Goal: Check status

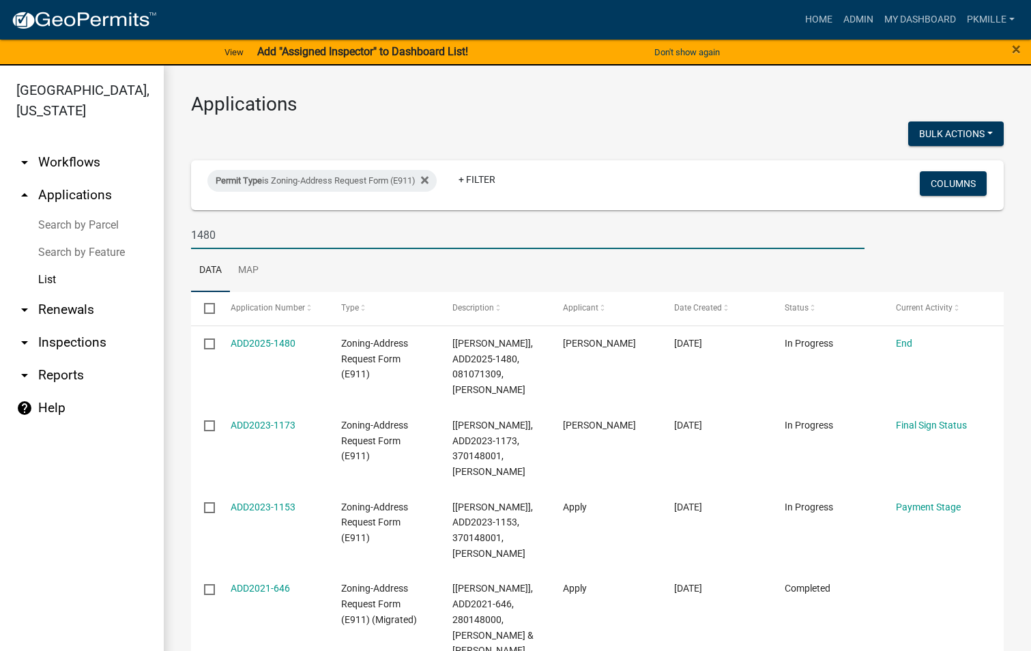
scroll to position [136, 0]
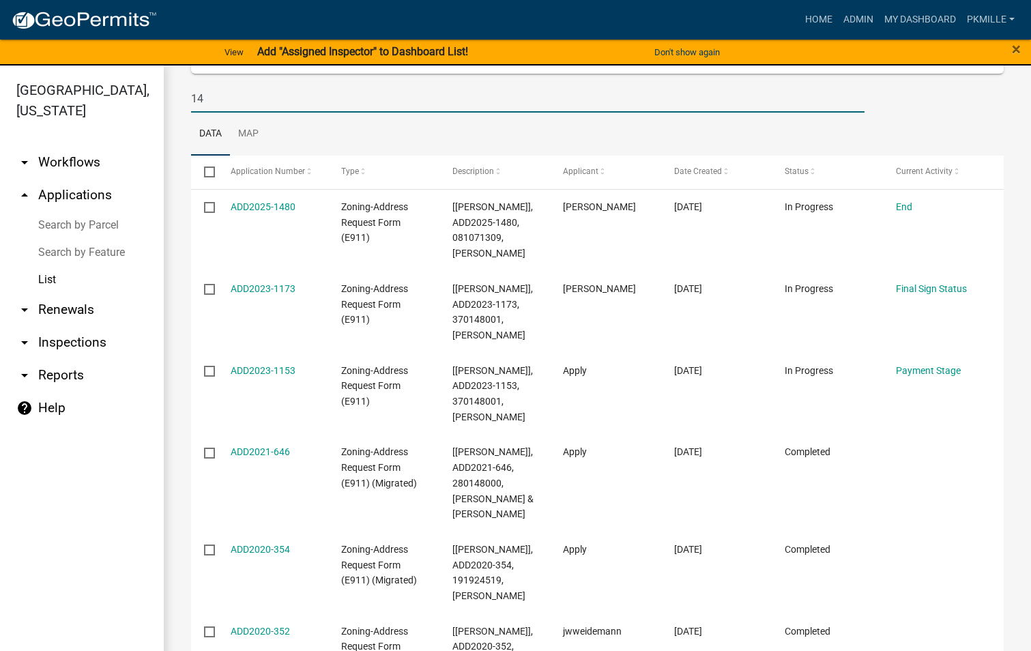
type input "1"
type input "WOP"
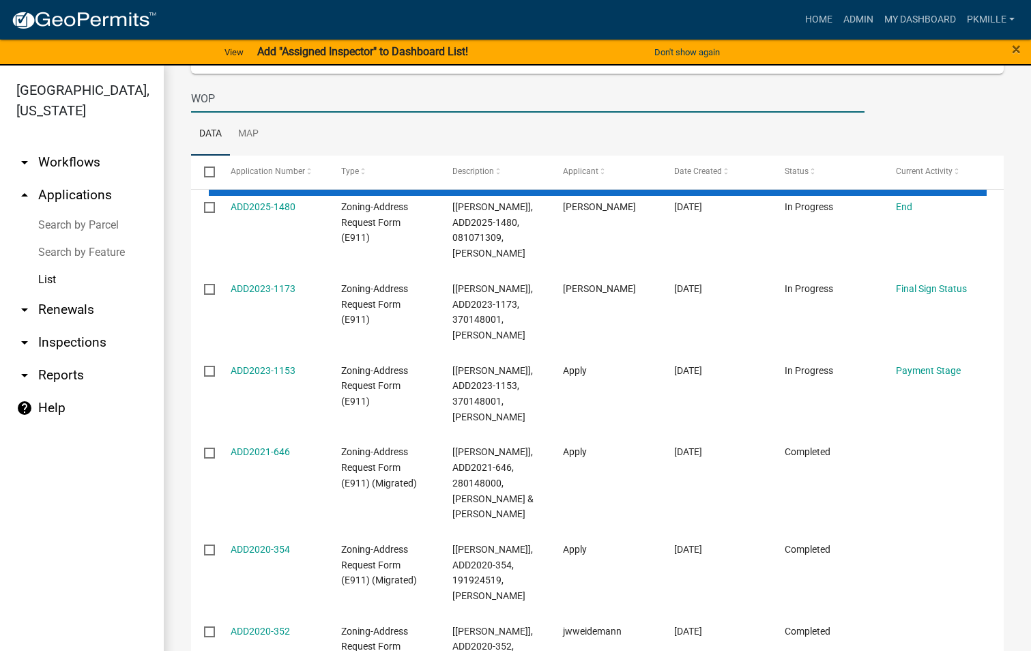
select select "2: 50"
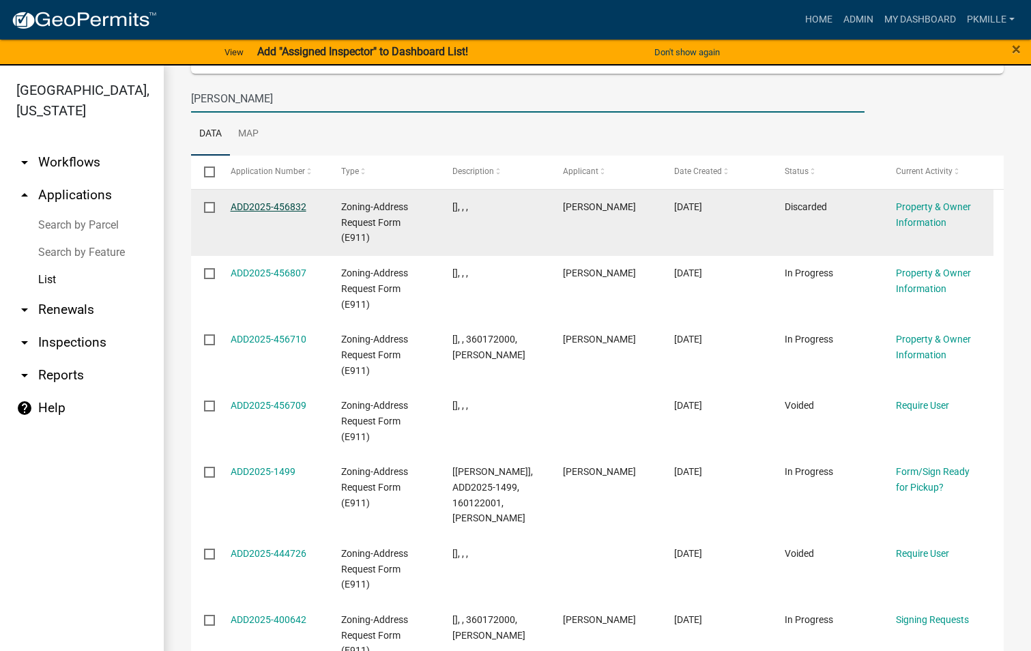
type input "[PERSON_NAME]"
click at [246, 207] on link "ADD2025-456832" at bounding box center [269, 206] width 76 height 11
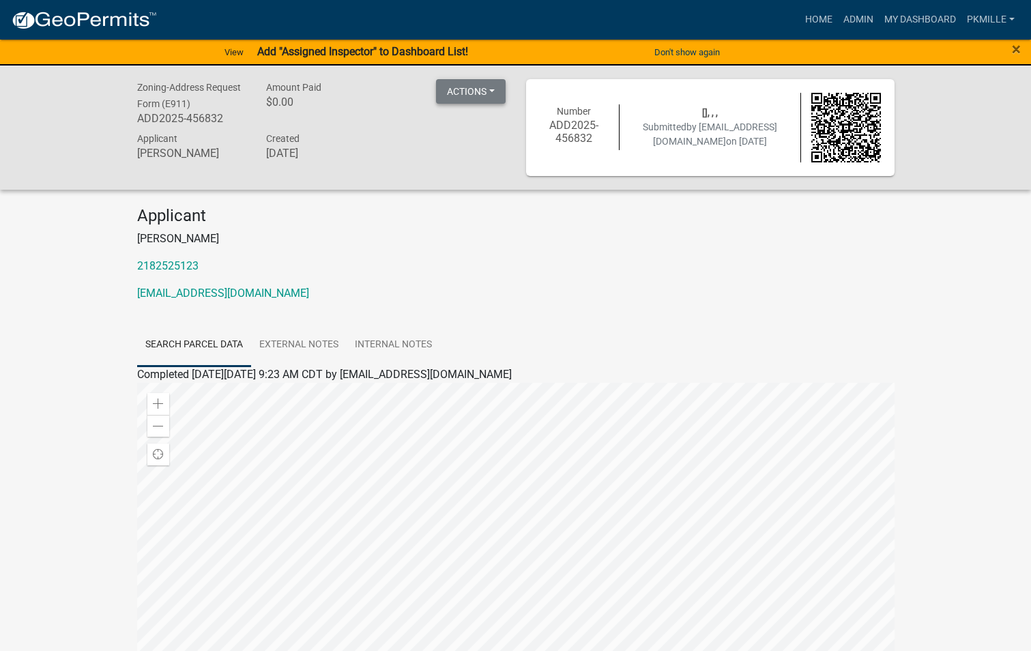
click at [491, 97] on button "Actions" at bounding box center [471, 91] width 70 height 25
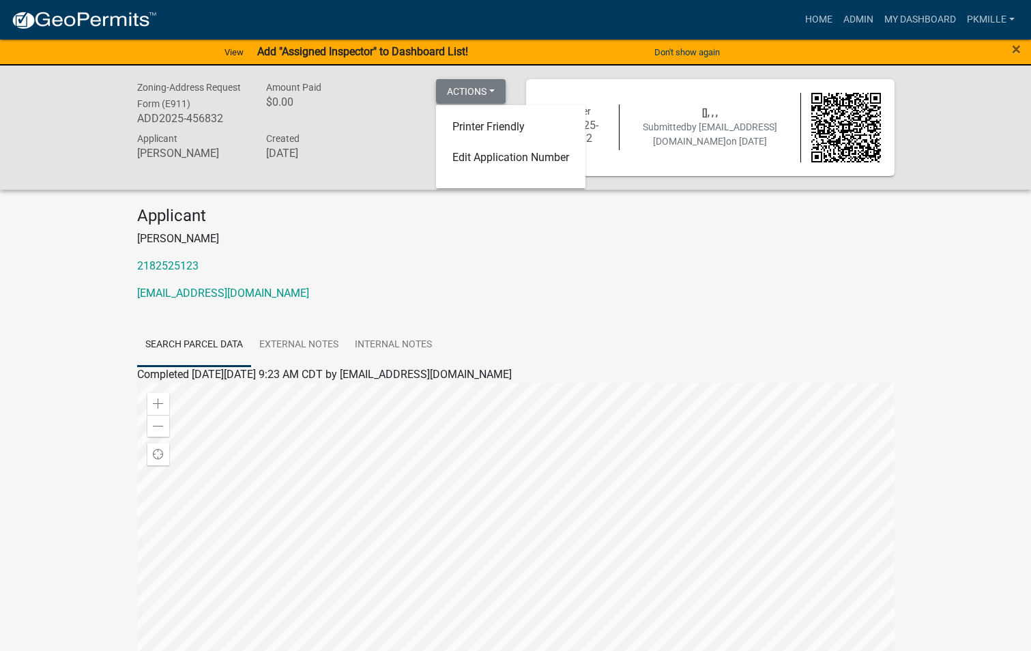
click at [491, 97] on button "Actions" at bounding box center [471, 91] width 70 height 25
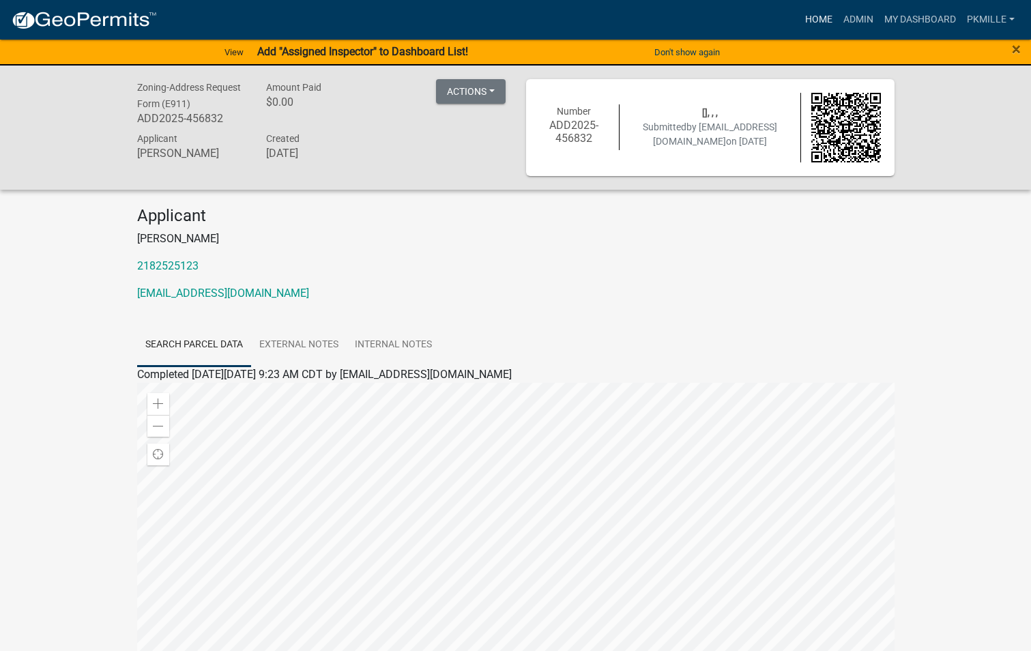
click at [809, 20] on link "Home" at bounding box center [819, 20] width 38 height 26
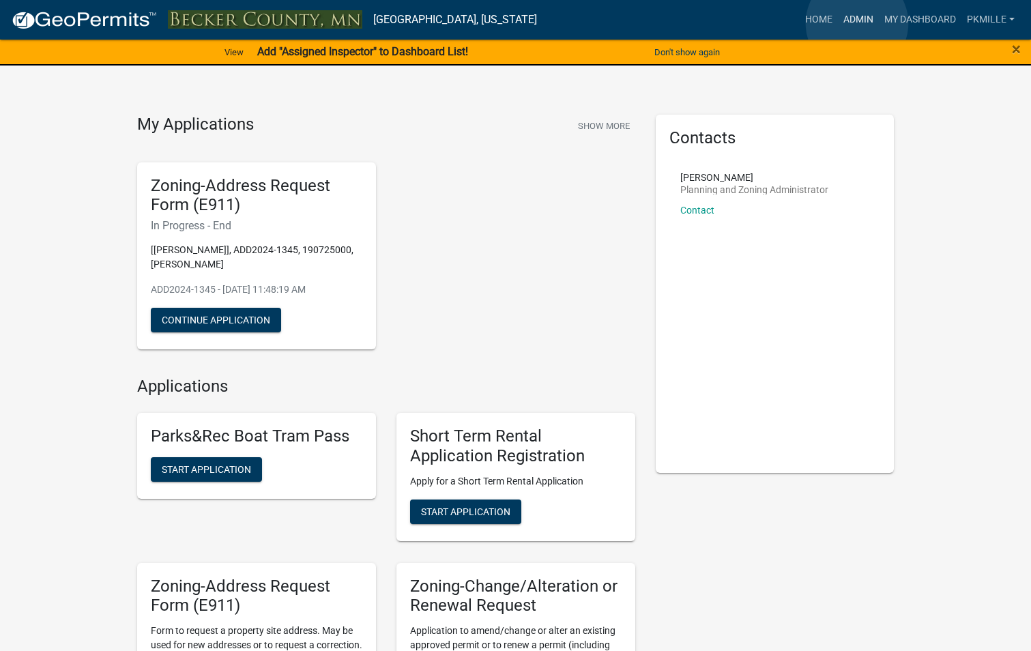
click at [857, 23] on link "Admin" at bounding box center [858, 20] width 41 height 26
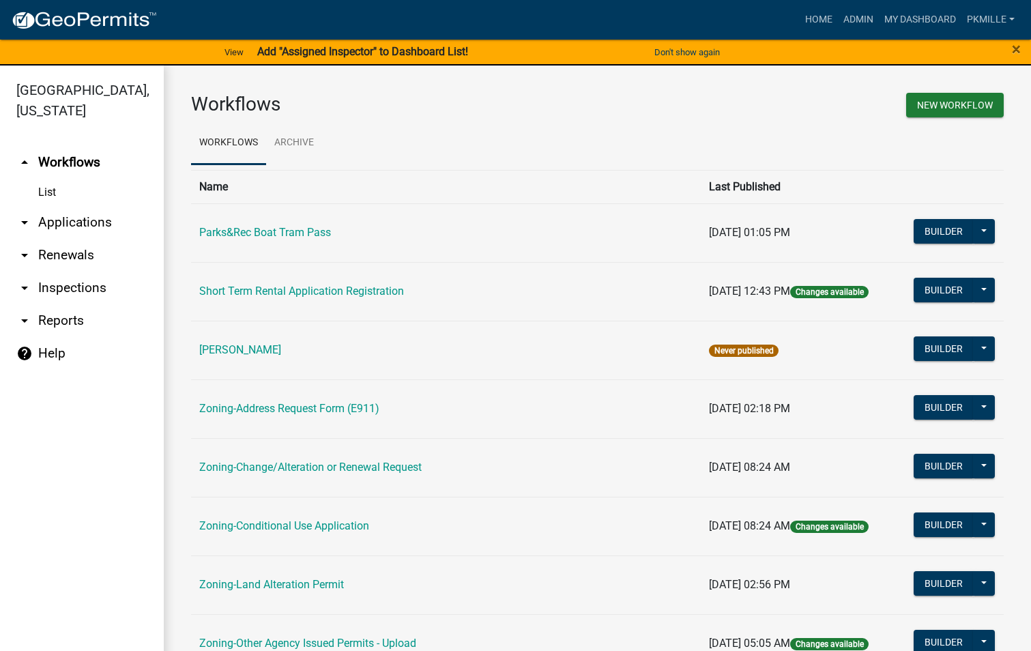
click at [46, 214] on link "arrow_drop_down Applications" at bounding box center [82, 222] width 164 height 33
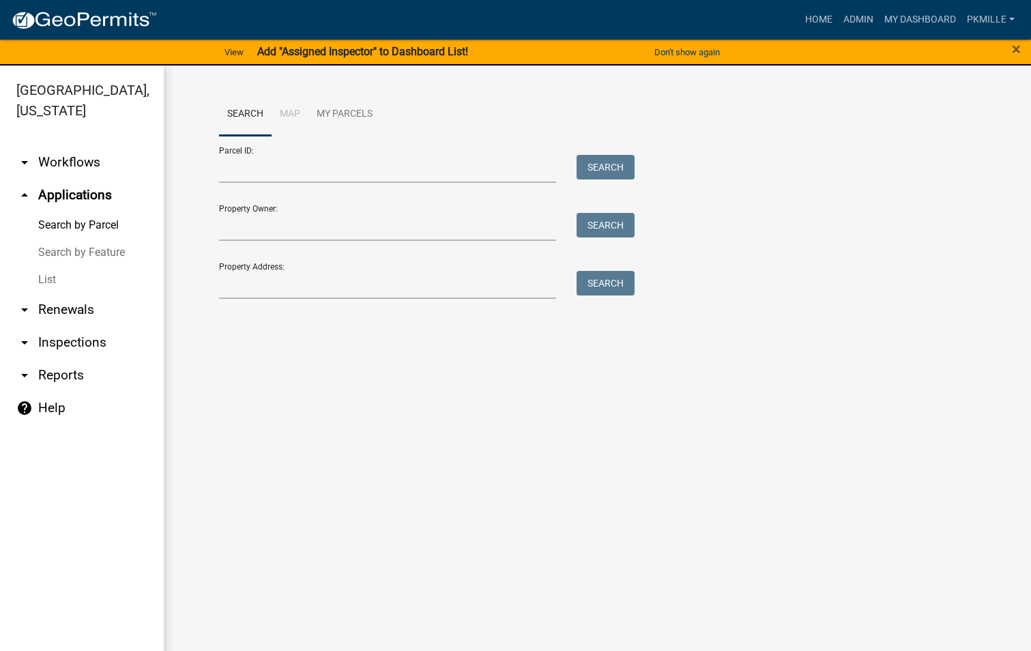
click at [45, 283] on link "List" at bounding box center [82, 279] width 164 height 27
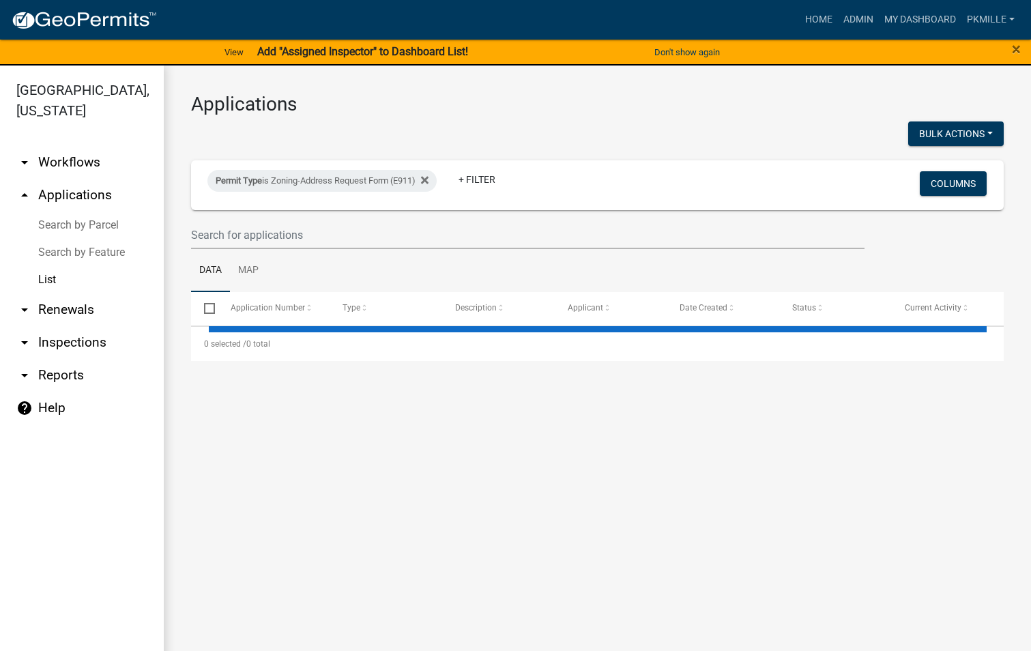
select select "2: 50"
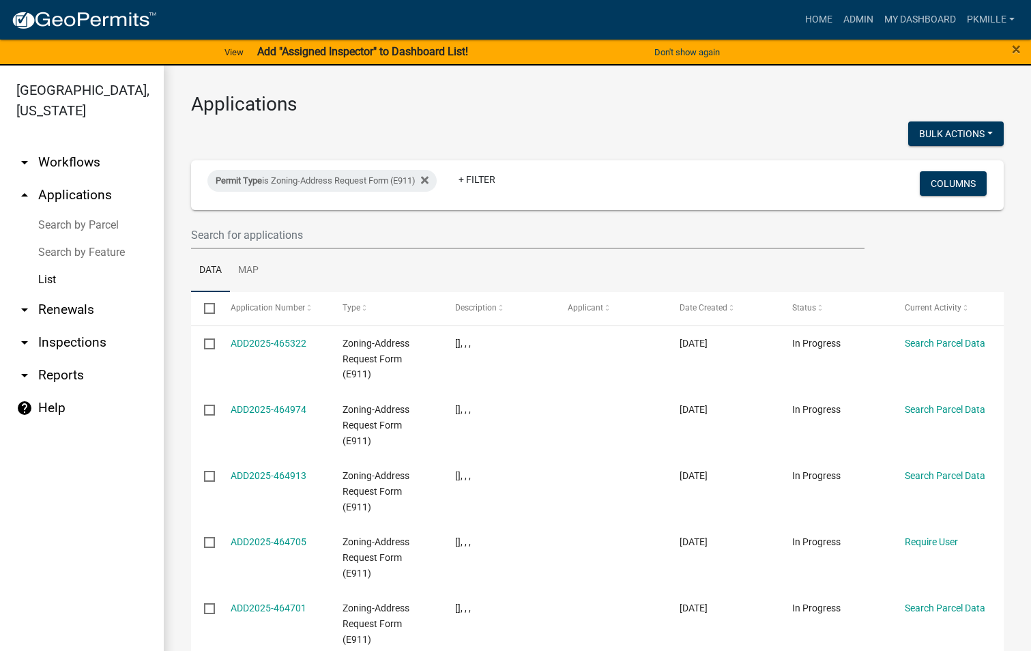
click at [338, 215] on wm-filter-builder "Permit Type is Zoning-Address Request Form (E911) + Filter Columns" at bounding box center [597, 204] width 813 height 89
click at [315, 240] on input "text" at bounding box center [528, 235] width 674 height 28
click at [472, 261] on ul "Data Map" at bounding box center [597, 270] width 813 height 43
